Goal: Task Accomplishment & Management: Manage account settings

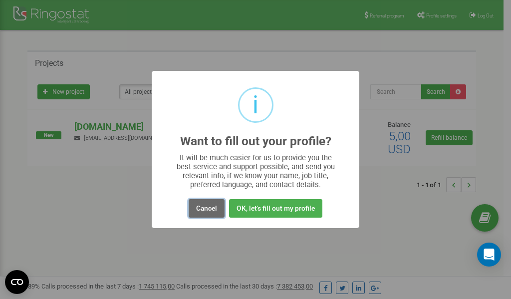
click at [202, 211] on button "Cancel" at bounding box center [207, 208] width 36 height 18
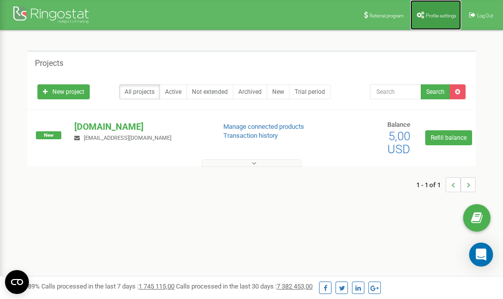
click at [440, 16] on span "Profile settings" at bounding box center [441, 15] width 30 height 5
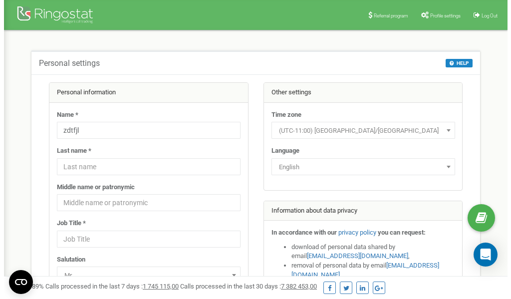
scroll to position [50, 0]
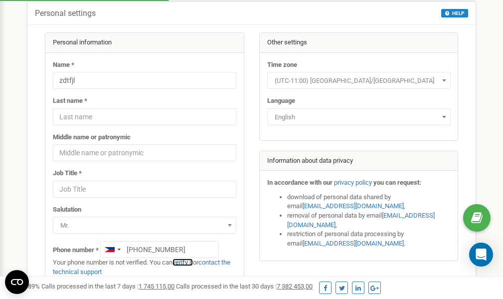
click at [187, 262] on link "verify it" at bounding box center [183, 261] width 20 height 7
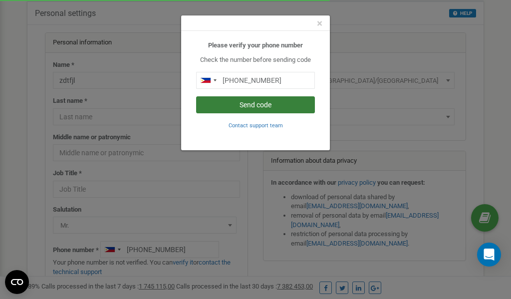
click at [267, 106] on button "Send code" at bounding box center [255, 104] width 119 height 17
